Goal: Task Accomplishment & Management: Use online tool/utility

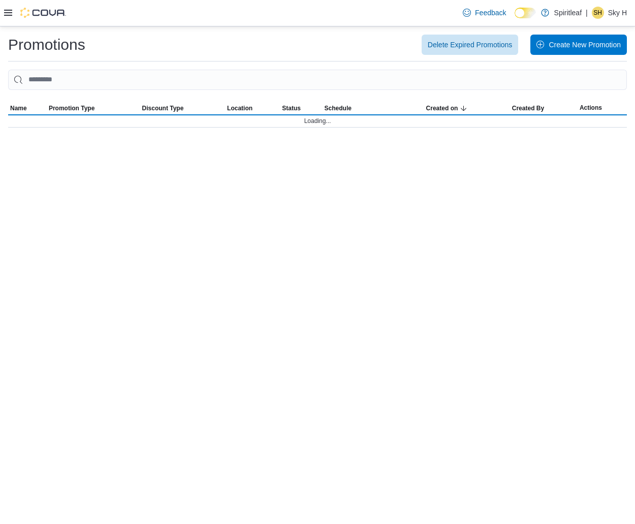
click at [12, 18] on div at bounding box center [35, 13] width 62 height 10
click at [6, 14] on icon at bounding box center [8, 13] width 8 height 6
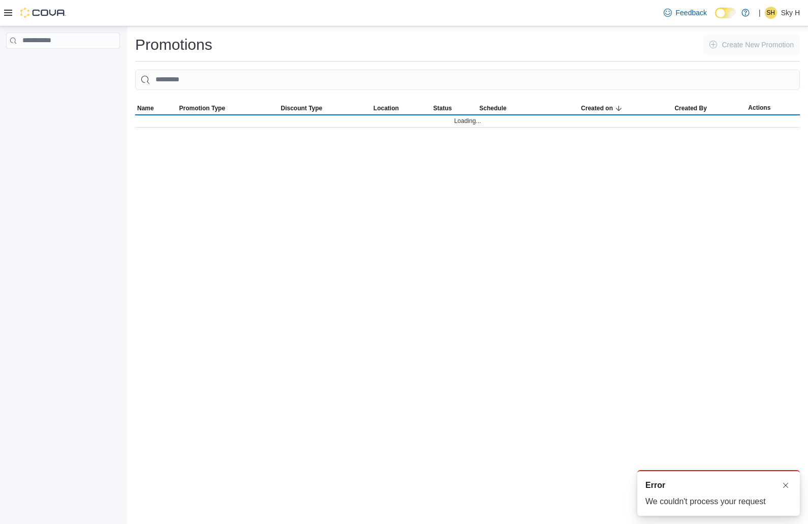
click at [10, 15] on icon at bounding box center [8, 13] width 8 height 8
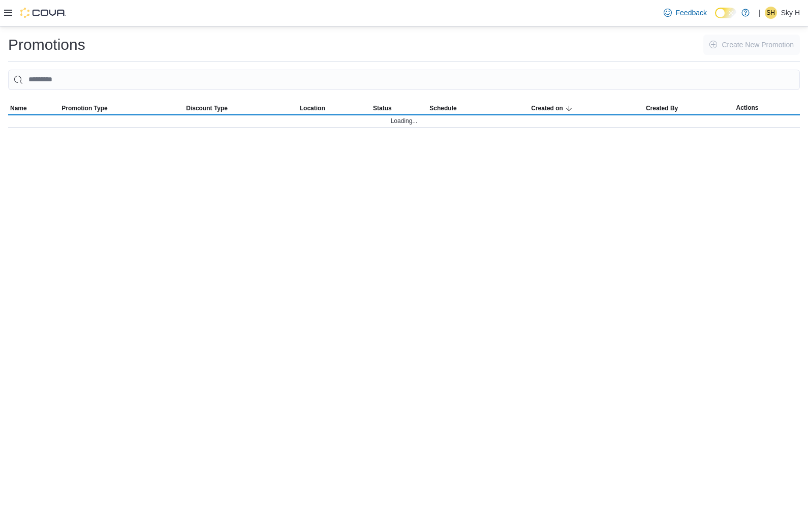
click at [10, 15] on icon at bounding box center [8, 13] width 8 height 8
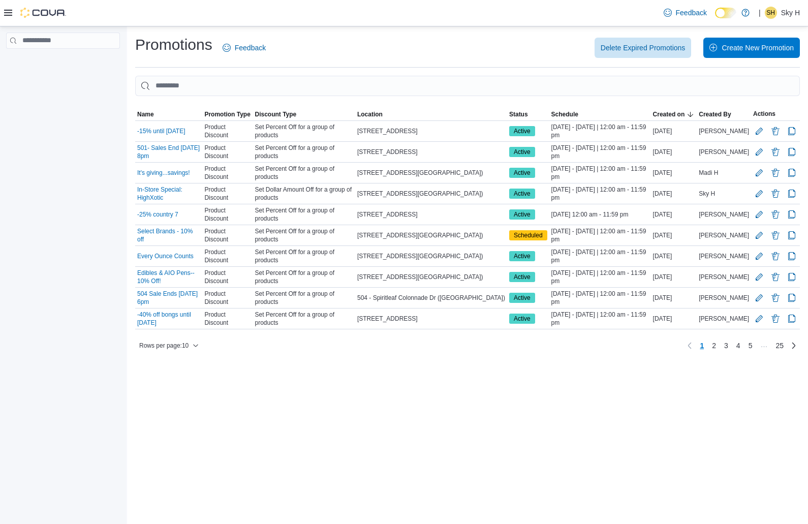
click at [9, 15] on icon at bounding box center [8, 13] width 8 height 8
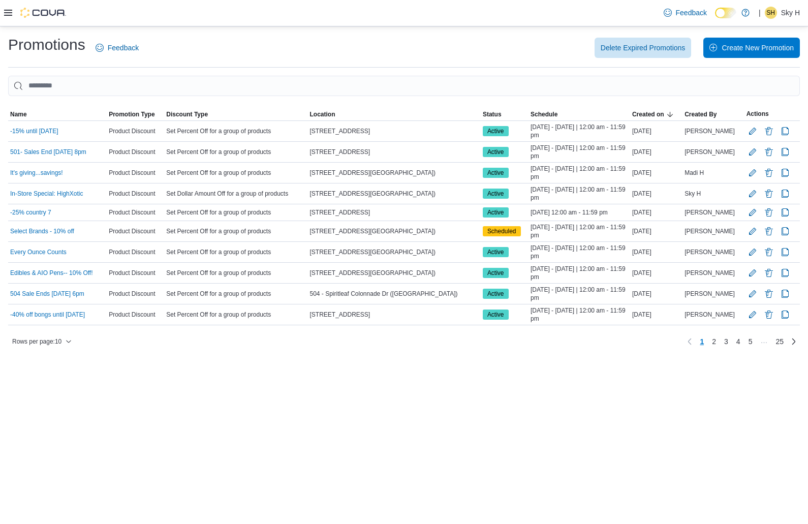
click at [9, 15] on icon at bounding box center [8, 13] width 8 height 8
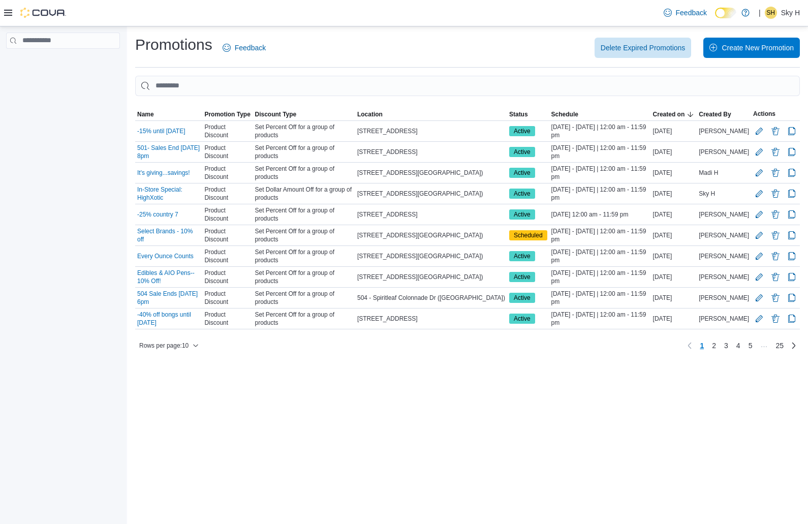
scroll to position [54, 0]
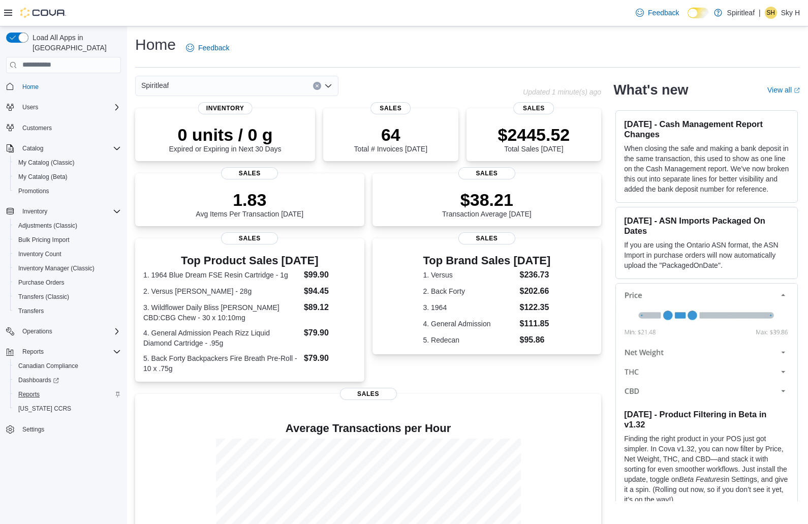
click at [24, 390] on span "Reports" at bounding box center [28, 394] width 21 height 8
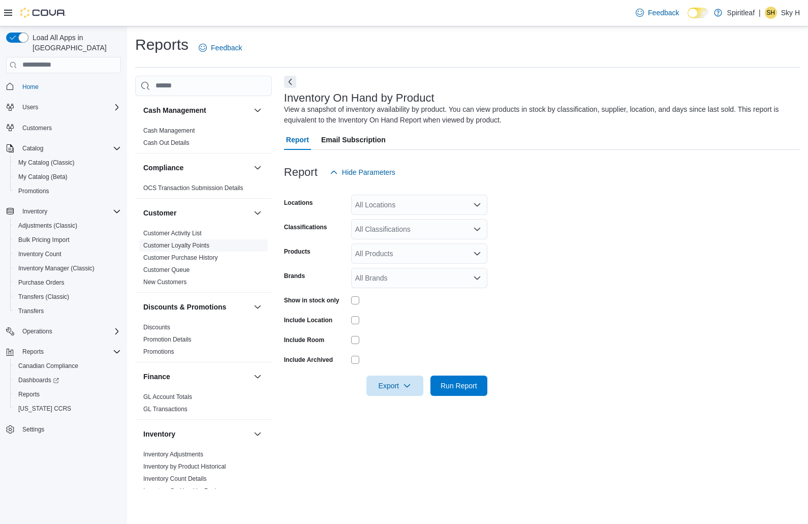
scroll to position [34, 0]
click at [467, 375] on span "Run Report" at bounding box center [458, 385] width 45 height 20
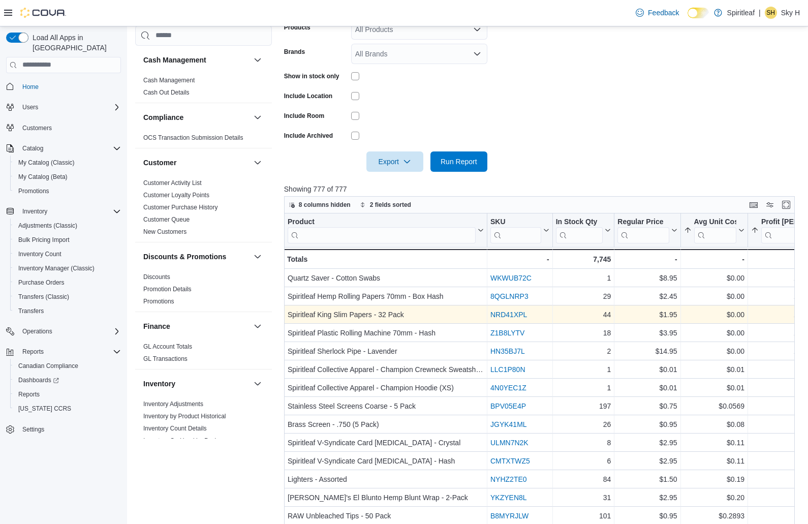
scroll to position [243, 0]
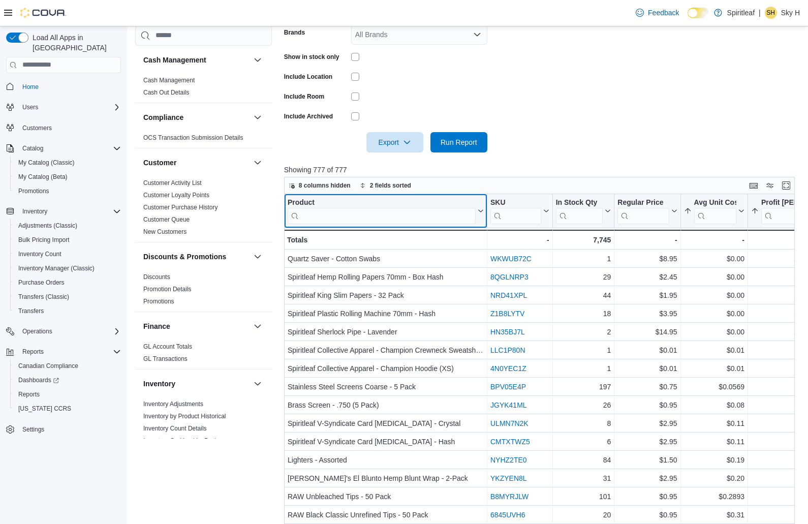
click at [382, 212] on input "search" at bounding box center [382, 215] width 188 height 16
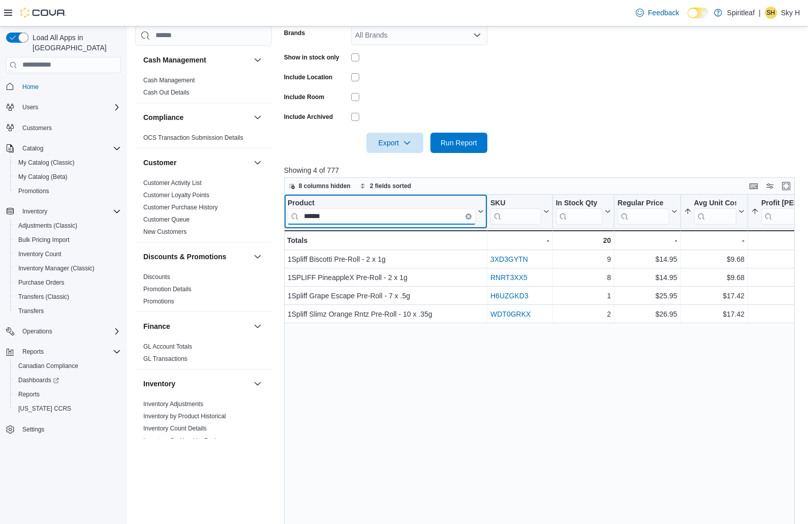
type input "*******"
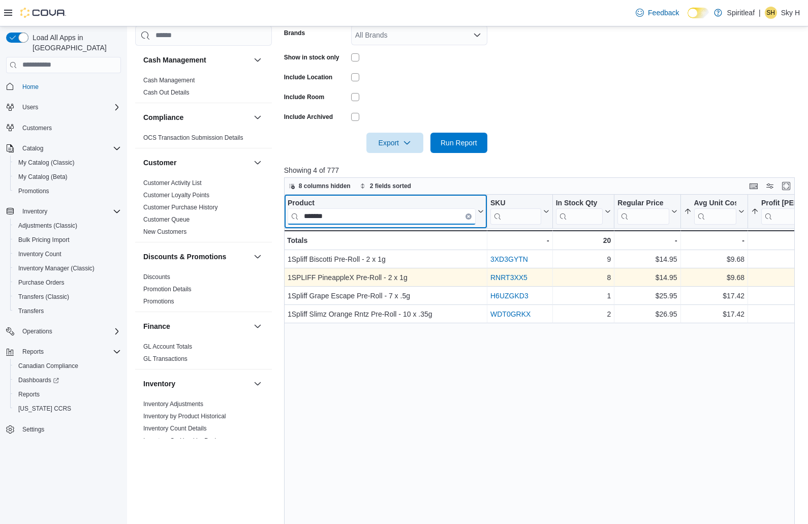
scroll to position [0, 0]
